Goal: Find specific fact: Find specific fact

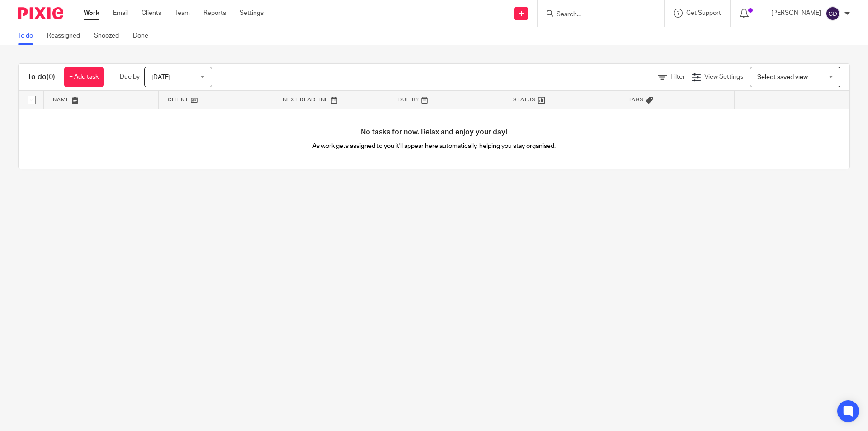
click at [582, 13] on input "Search" at bounding box center [596, 15] width 81 height 8
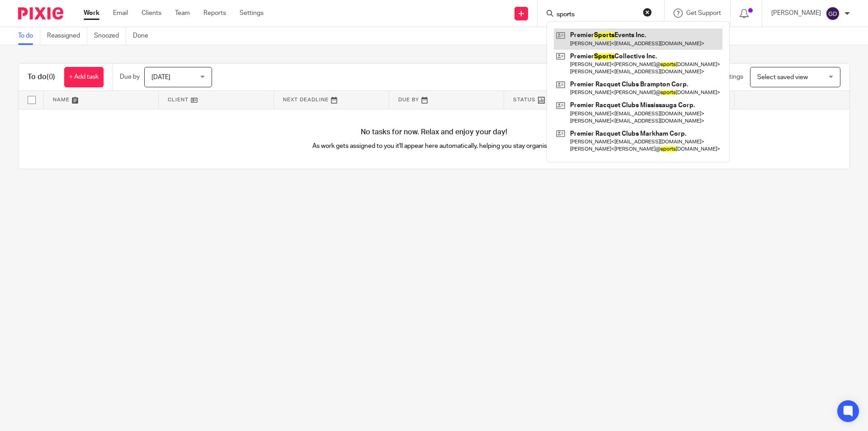
type input "sports"
click at [604, 44] on link at bounding box center [638, 38] width 169 height 21
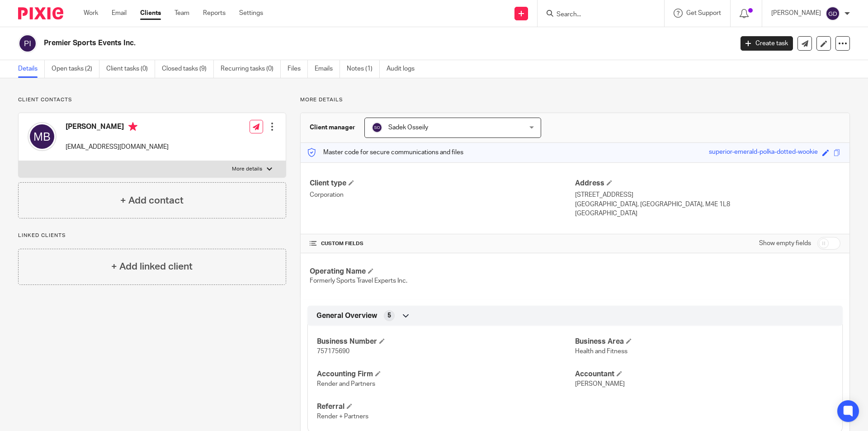
click at [327, 350] on span "757175690" at bounding box center [333, 351] width 33 height 6
copy span "757175690"
click at [575, 14] on input "Search" at bounding box center [596, 15] width 81 height 8
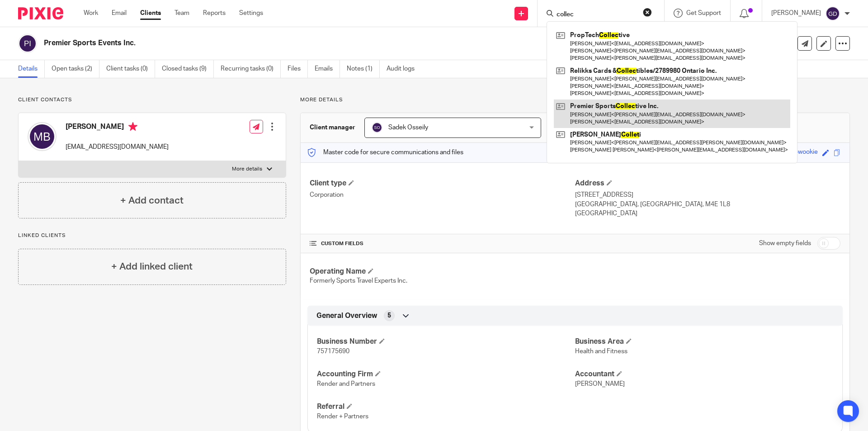
type input "collec"
click at [599, 111] on link at bounding box center [672, 113] width 237 height 28
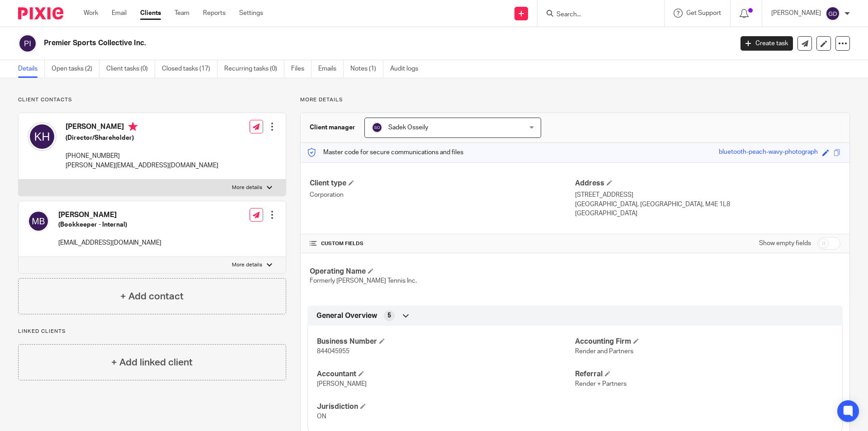
click at [331, 352] on span "844045955" at bounding box center [333, 351] width 33 height 6
copy span "844045955"
